Goal: Find specific page/section: Find specific page/section

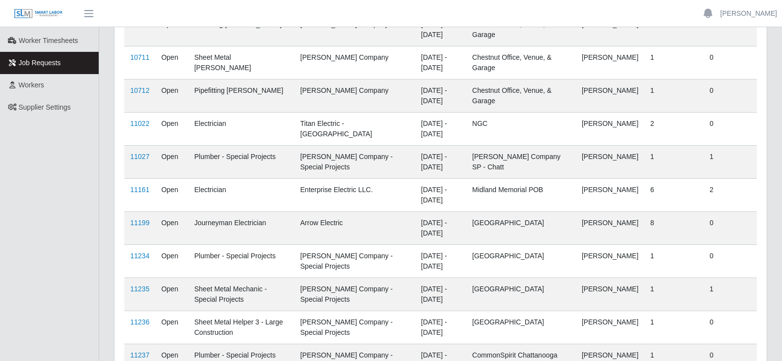
scroll to position [145, 0]
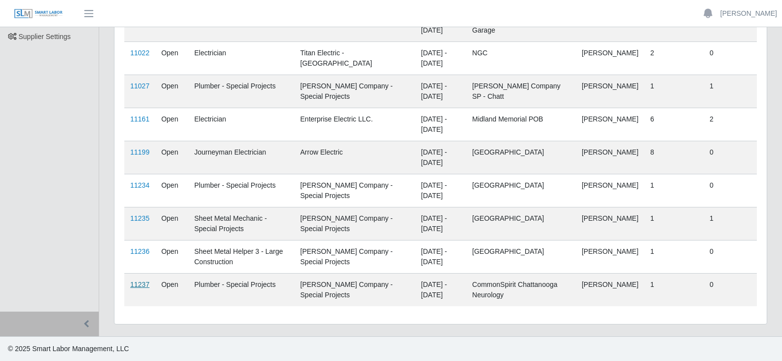
click at [142, 280] on link "11237" at bounding box center [139, 284] width 19 height 8
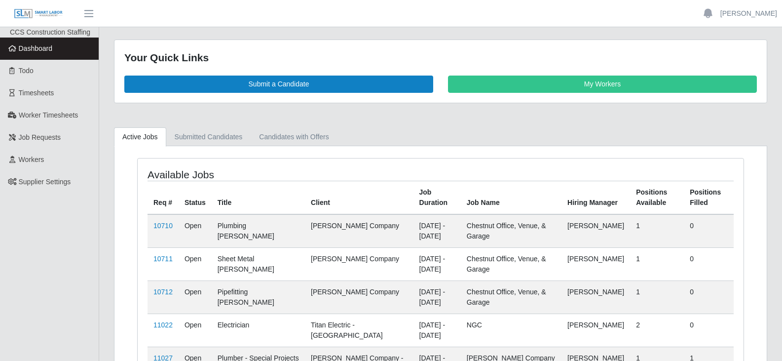
scroll to position [247, 0]
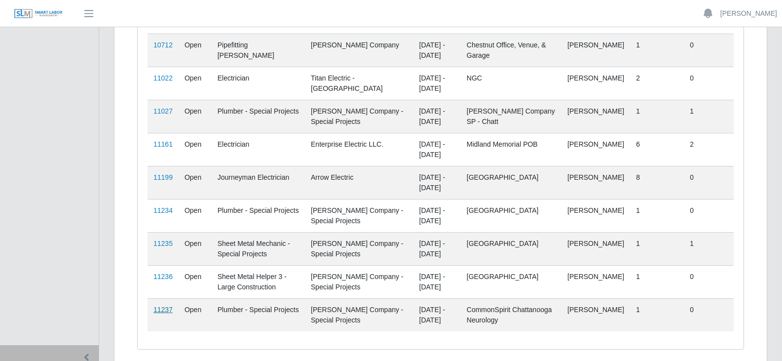
click at [162, 309] on link "11237" at bounding box center [162, 309] width 19 height 8
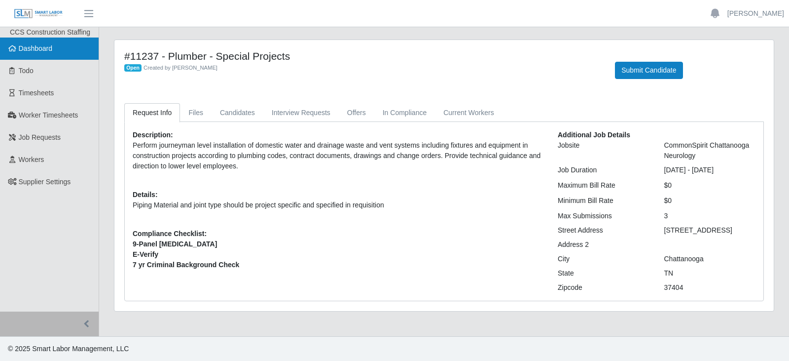
click at [47, 59] on link "Dashboard" at bounding box center [49, 48] width 99 height 22
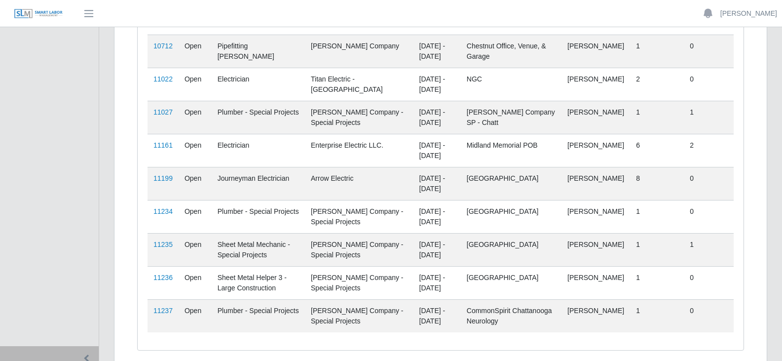
scroll to position [247, 0]
click at [162, 244] on link "11235" at bounding box center [162, 243] width 19 height 8
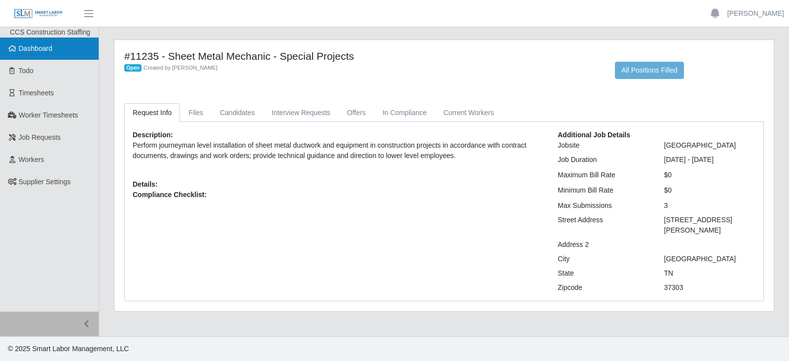
click at [33, 54] on link "Dashboard" at bounding box center [49, 48] width 99 height 22
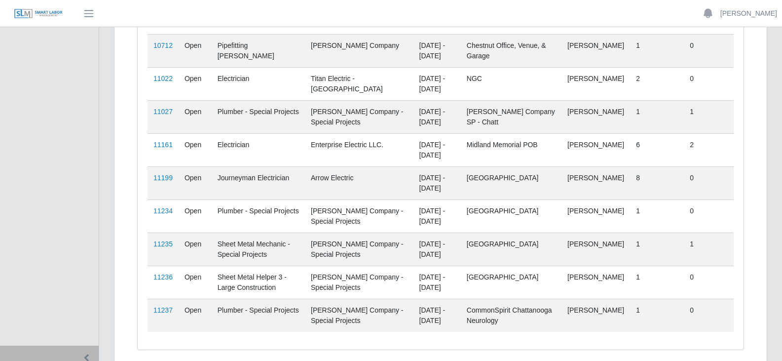
scroll to position [247, 0]
click at [163, 308] on link "11237" at bounding box center [162, 309] width 19 height 8
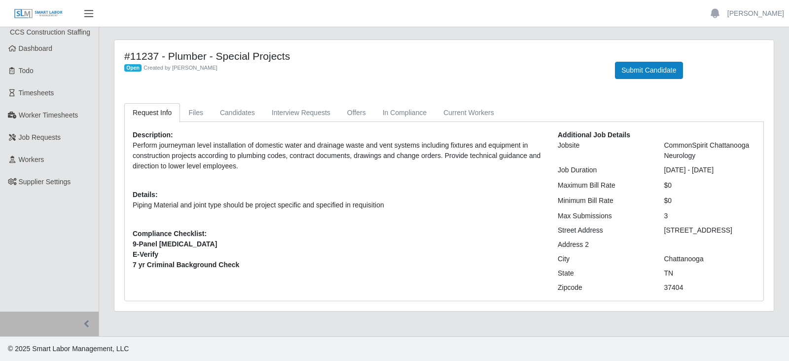
click at [88, 11] on span "button" at bounding box center [88, 13] width 13 height 11
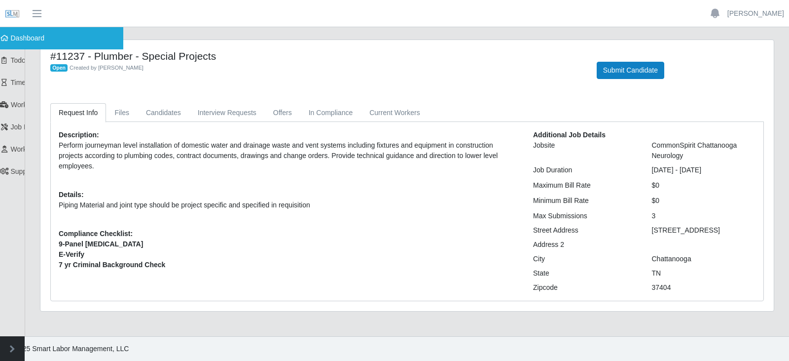
click at [11, 37] on span "Dashboard" at bounding box center [28, 38] width 34 height 8
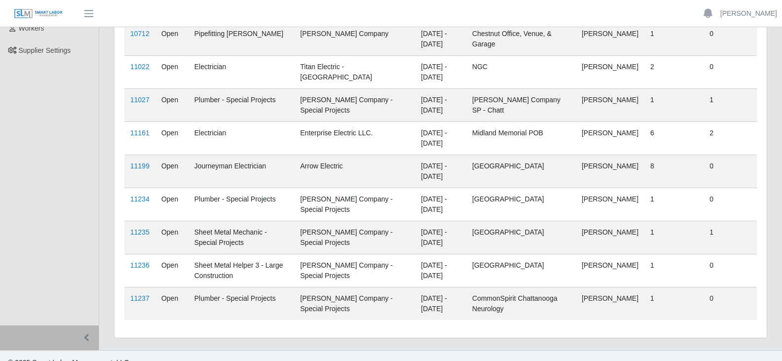
scroll to position [145, 0]
